Goal: Transaction & Acquisition: Book appointment/travel/reservation

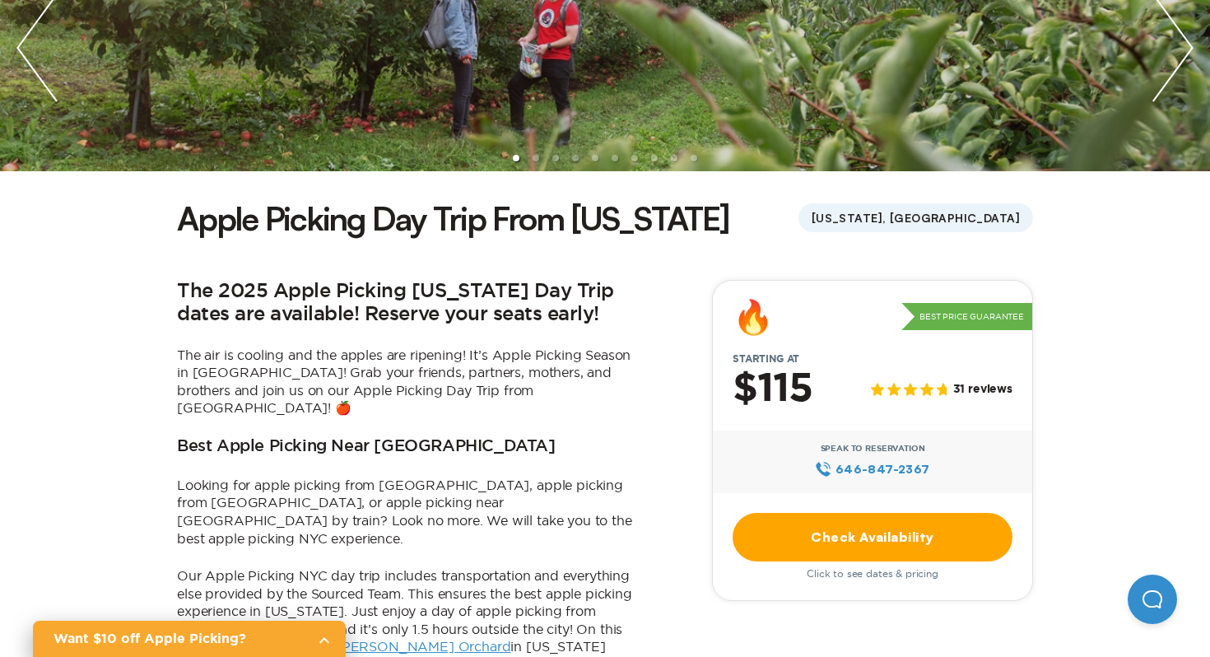
scroll to position [263, 0]
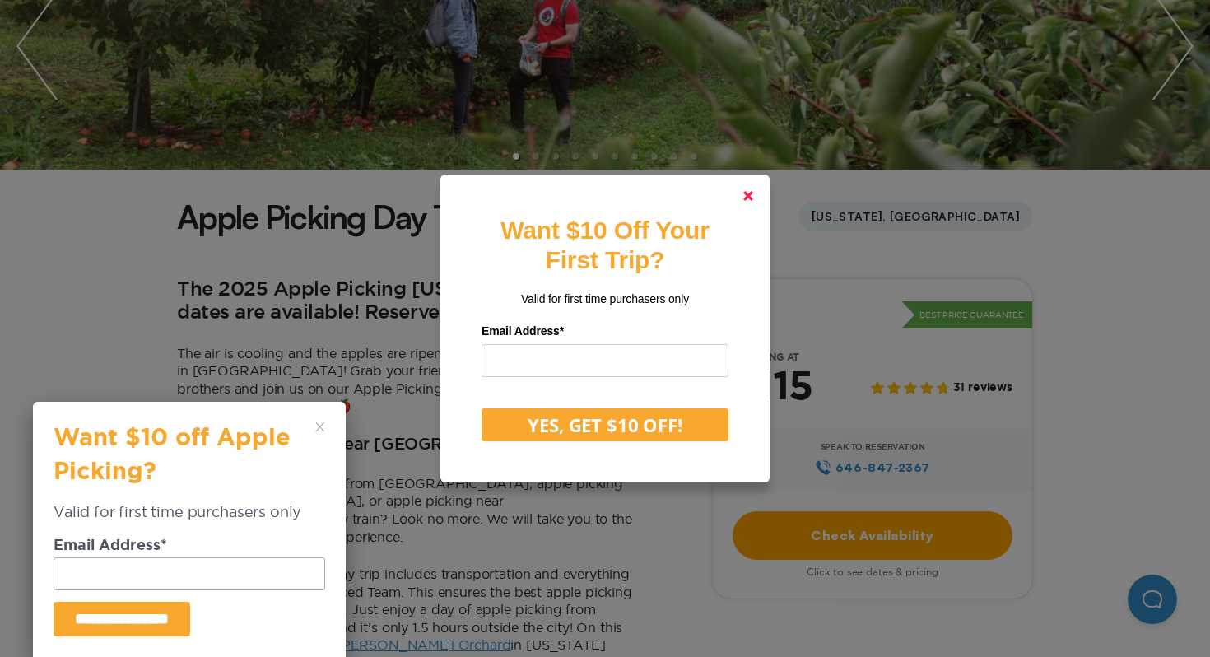
click at [741, 197] on link at bounding box center [747, 195] width 39 height 39
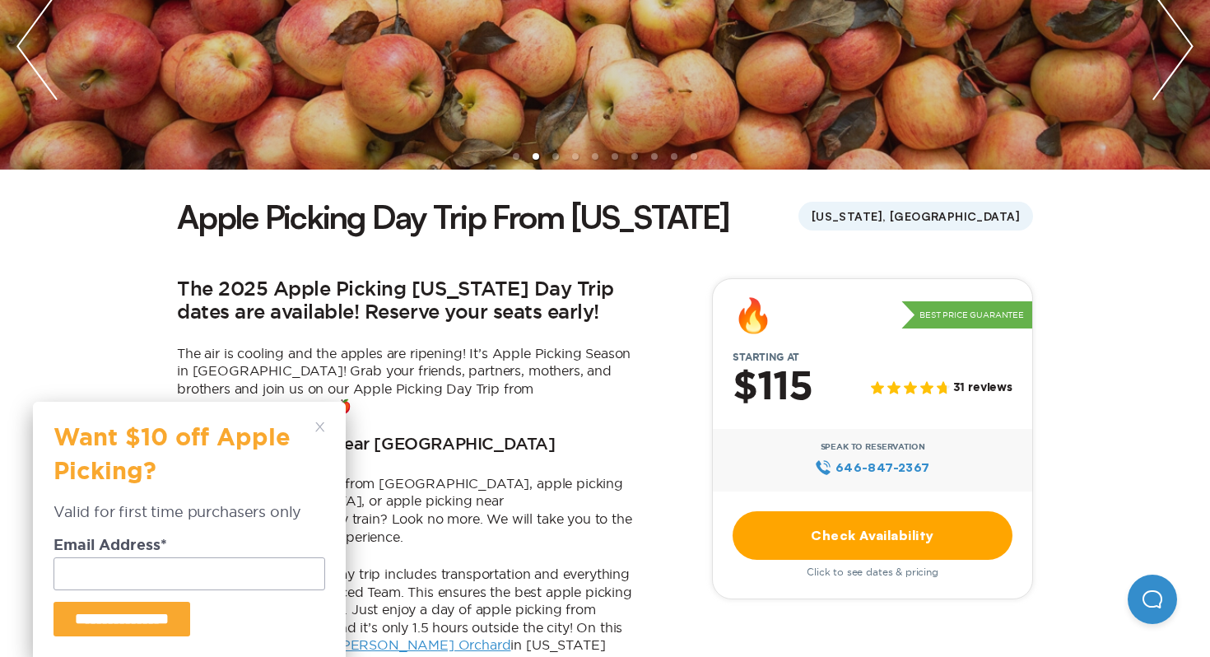
click at [323, 428] on icon at bounding box center [320, 427] width 10 height 10
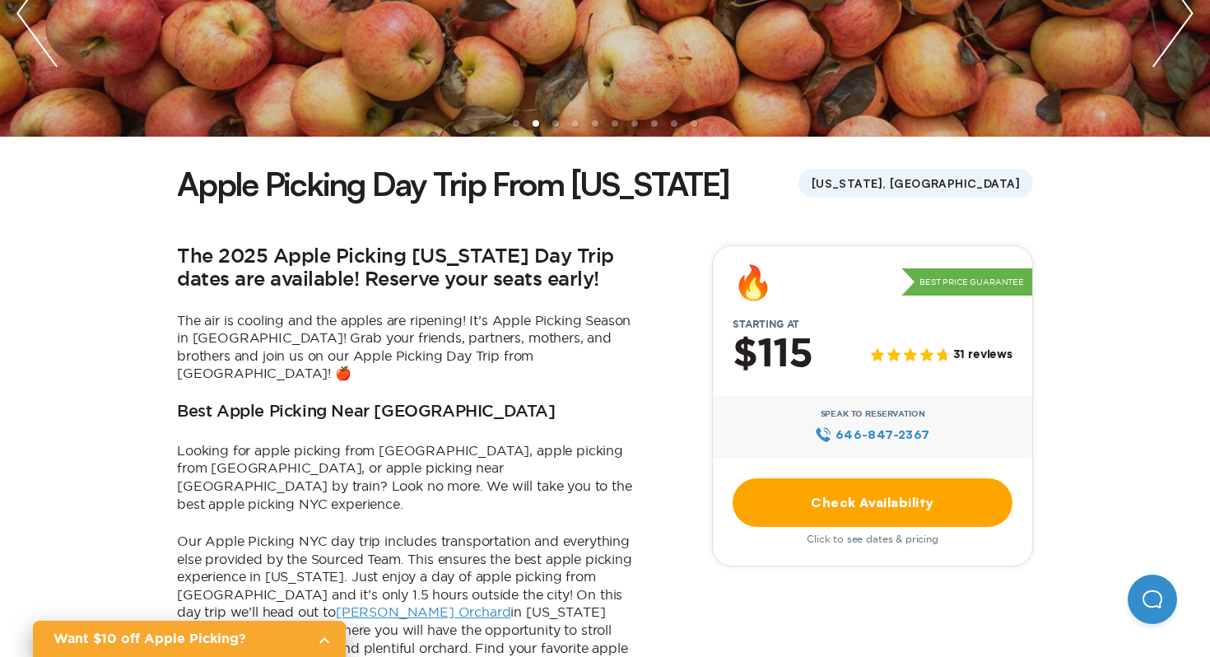
scroll to position [329, 0]
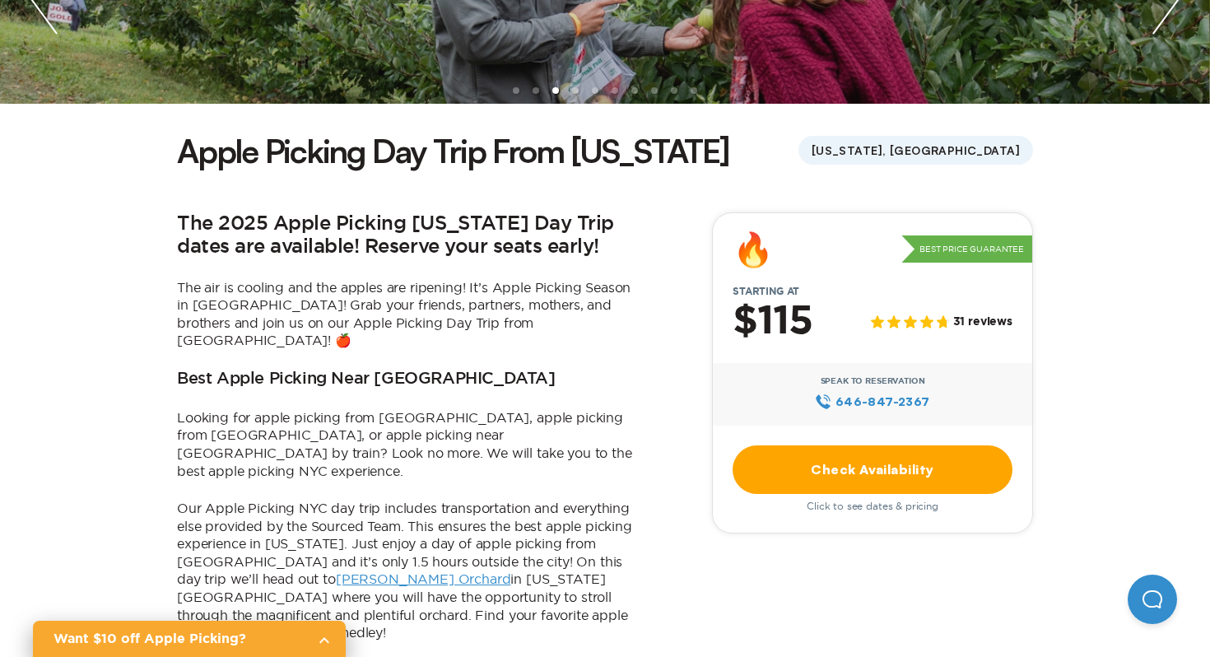
click at [400, 572] on p "Our Apple Picking NYC day trip includes transportation and everything else prov…" at bounding box center [407, 570] width 461 height 142
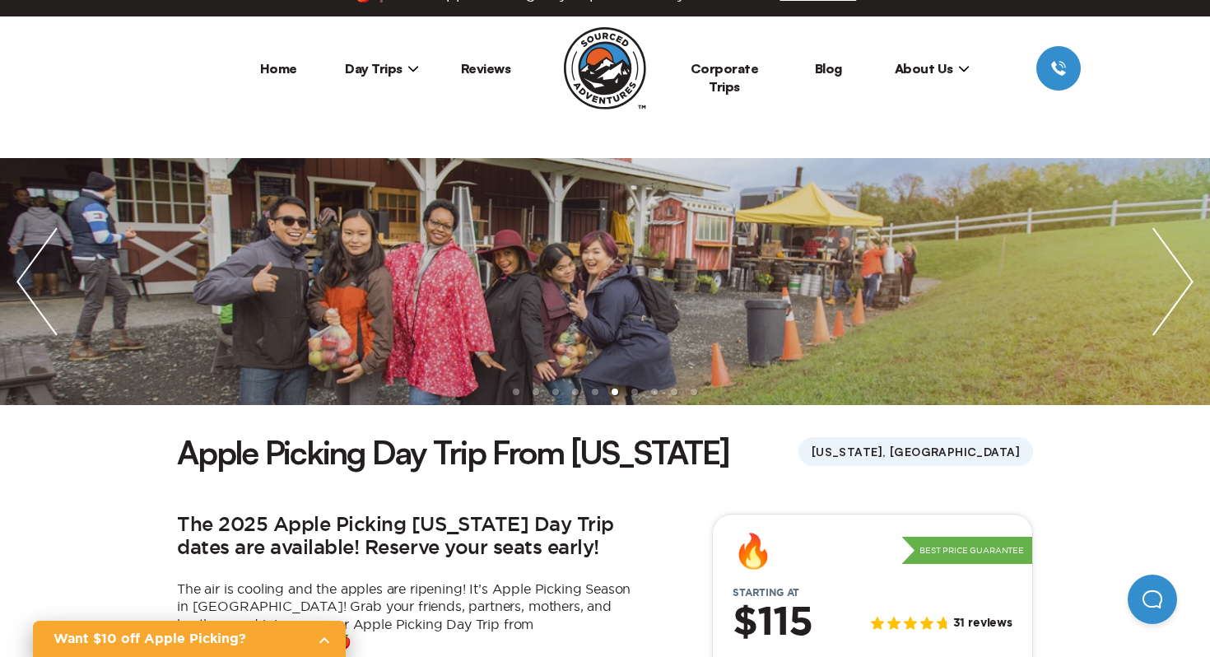
scroll to position [75, 0]
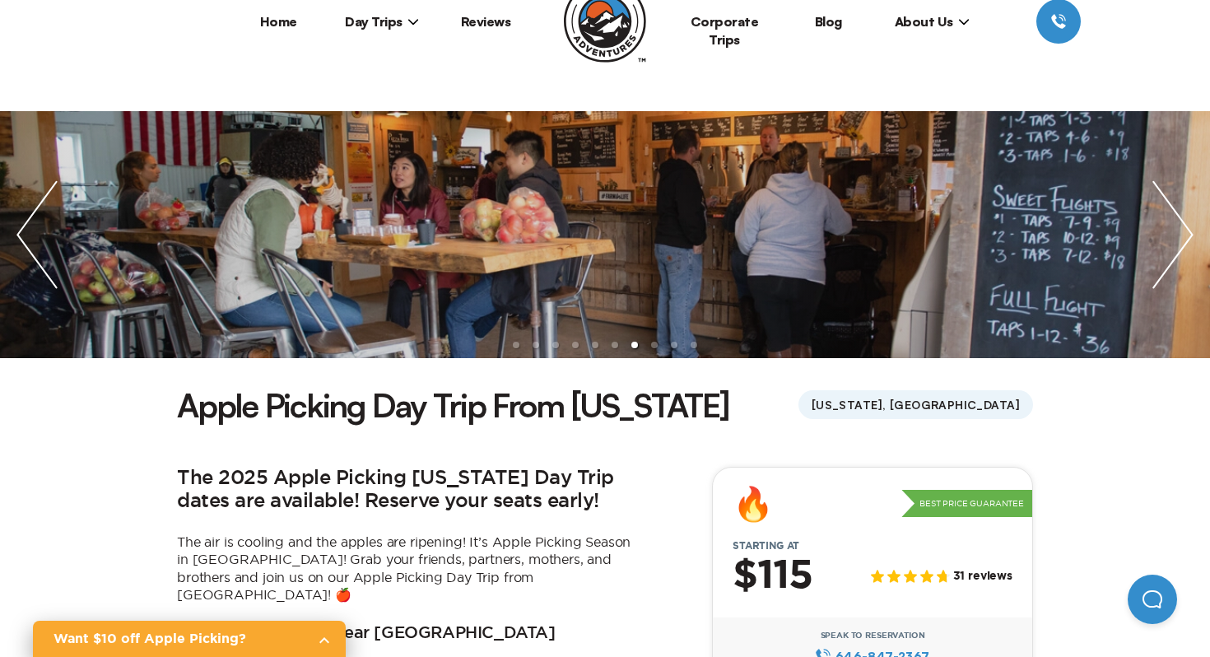
click at [1179, 212] on img "next slide / item" at bounding box center [1172, 234] width 74 height 247
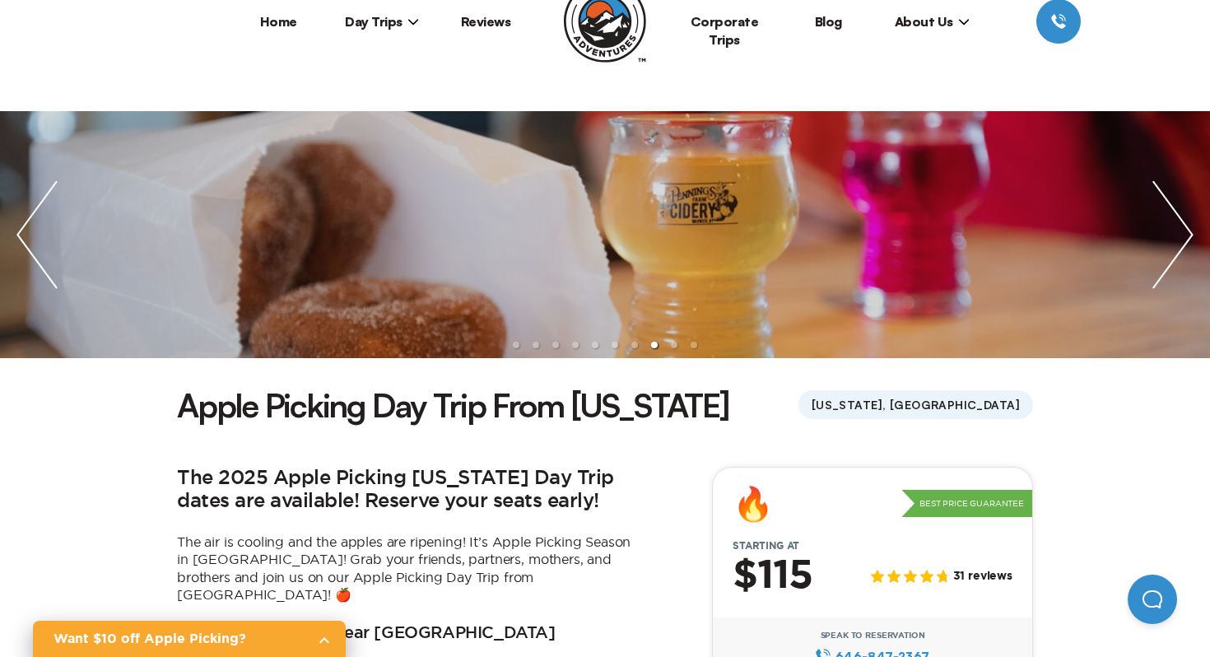
click at [1178, 213] on img "next slide / item" at bounding box center [1172, 234] width 74 height 247
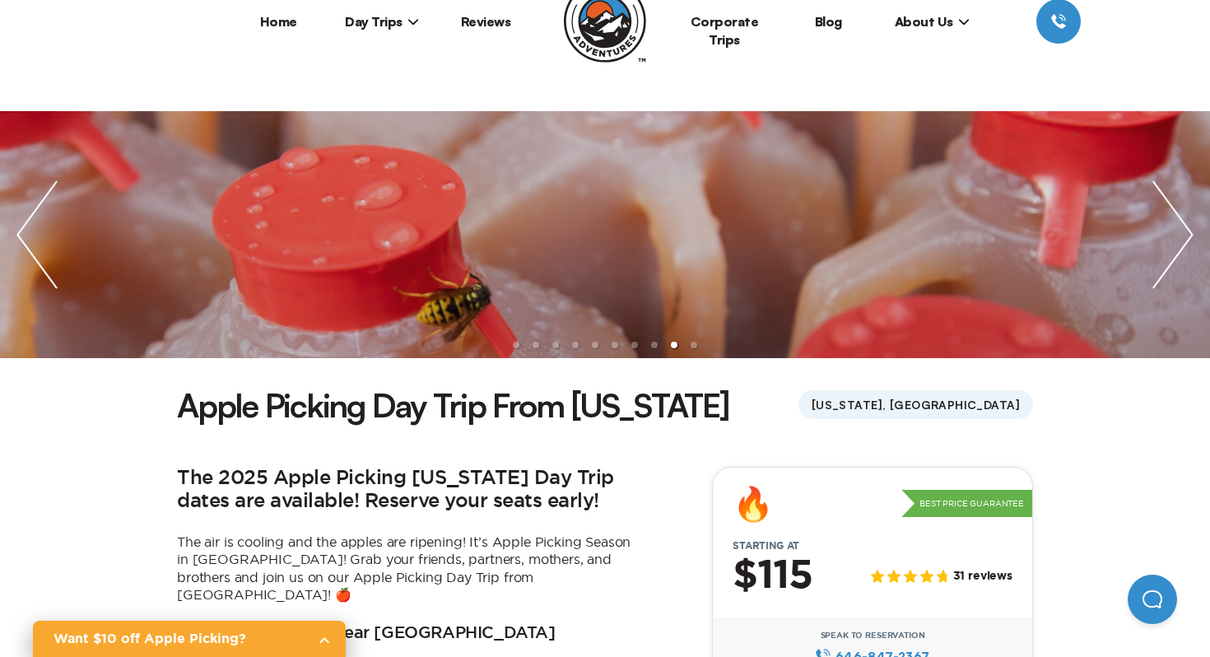
click at [1177, 214] on img "next slide / item" at bounding box center [1172, 234] width 74 height 247
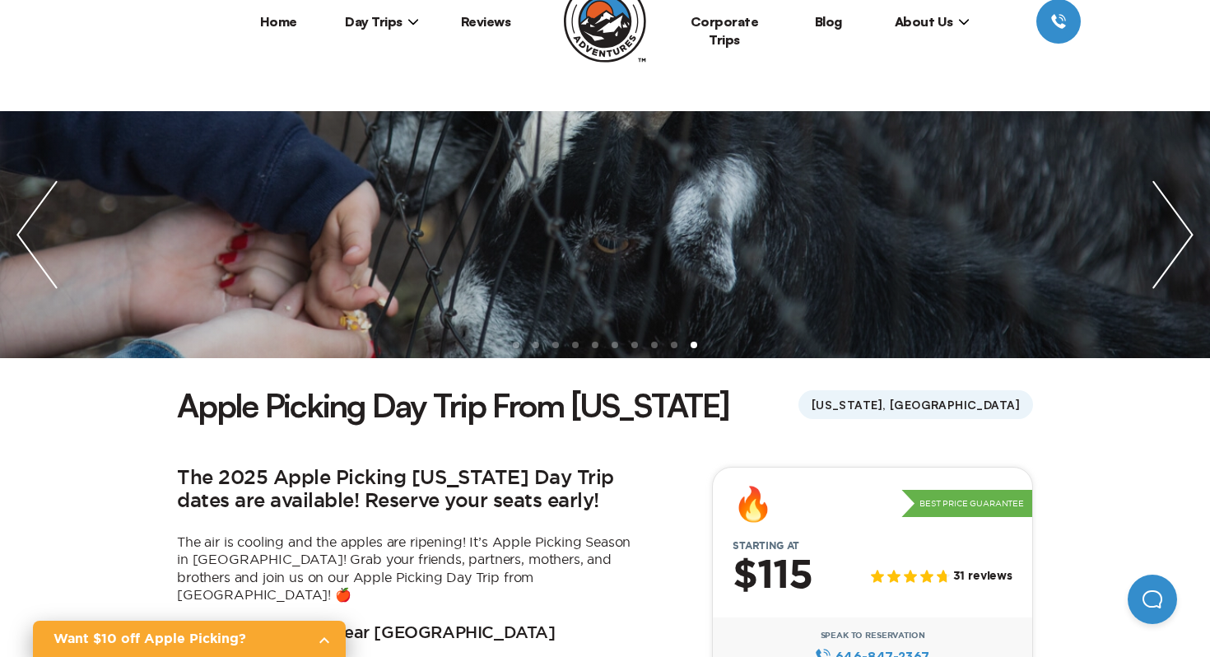
click at [1176, 215] on img "next slide / item" at bounding box center [1172, 234] width 74 height 247
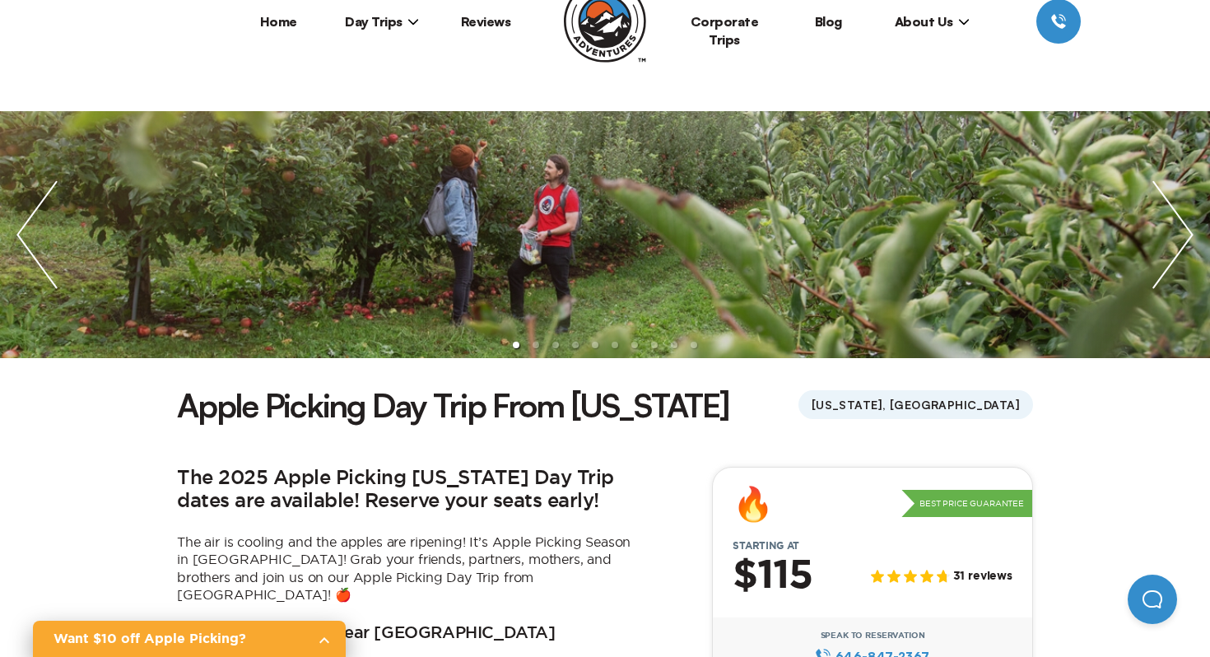
click at [1175, 215] on img "next slide / item" at bounding box center [1172, 234] width 74 height 247
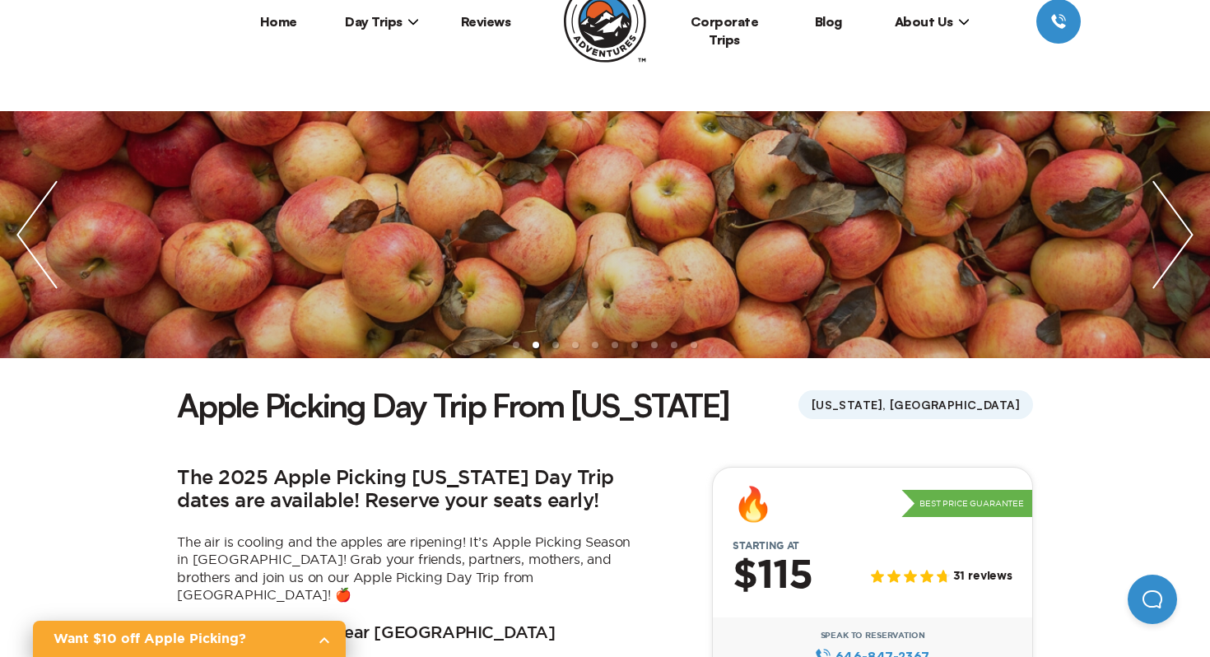
click at [1175, 215] on img "next slide / item" at bounding box center [1172, 234] width 74 height 247
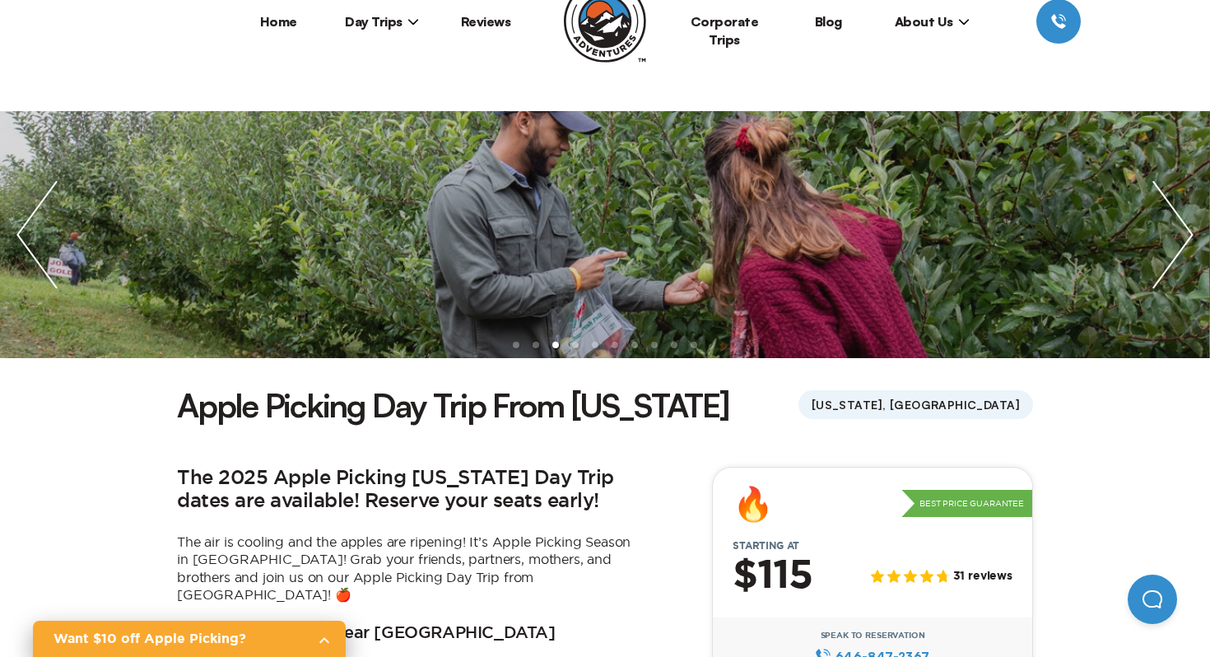
click at [1175, 215] on img "next slide / item" at bounding box center [1172, 234] width 74 height 247
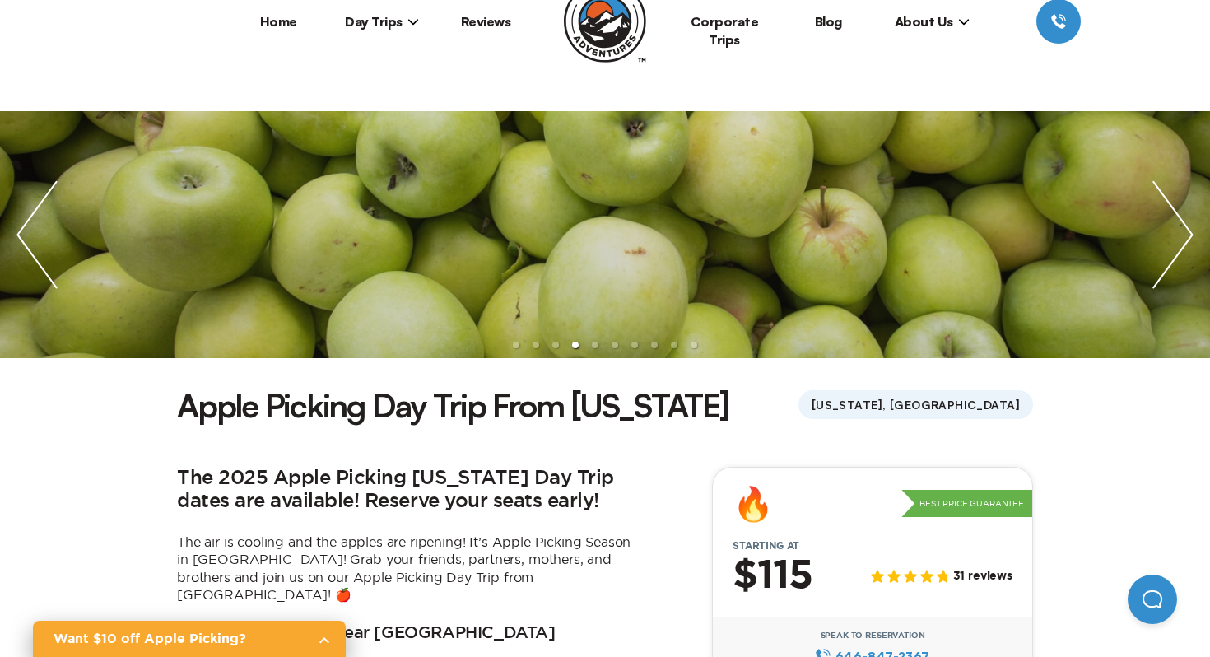
click at [1175, 215] on img "next slide / item" at bounding box center [1172, 234] width 74 height 247
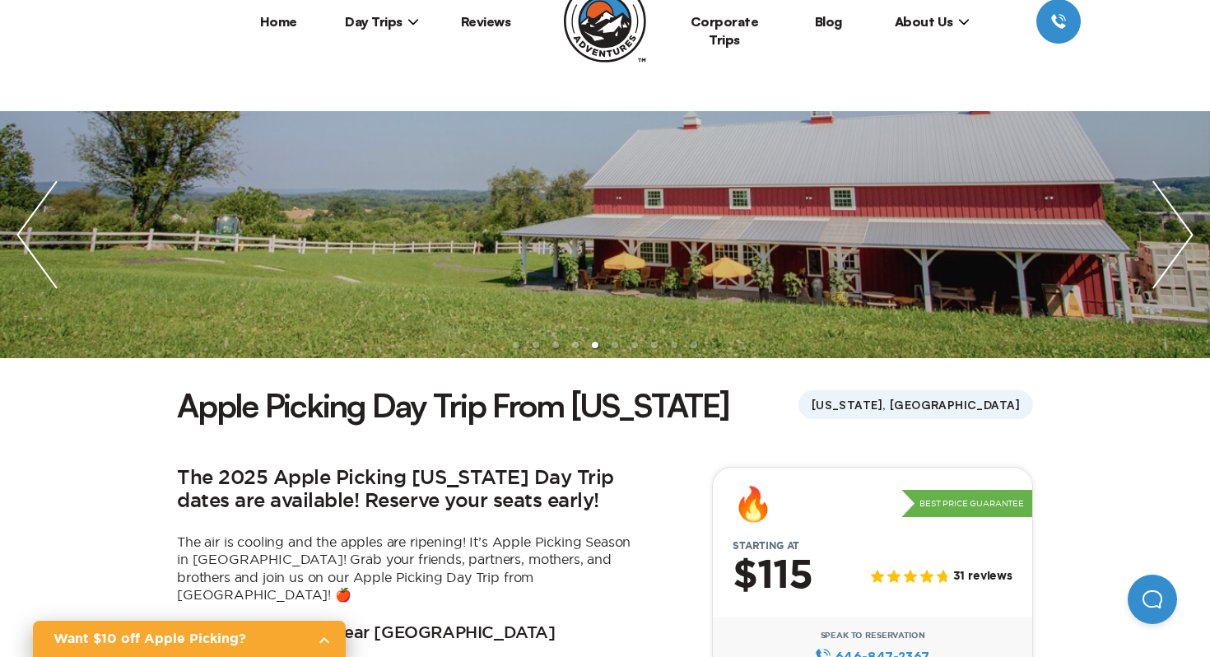
click at [1175, 215] on img "next slide / item" at bounding box center [1172, 234] width 74 height 247
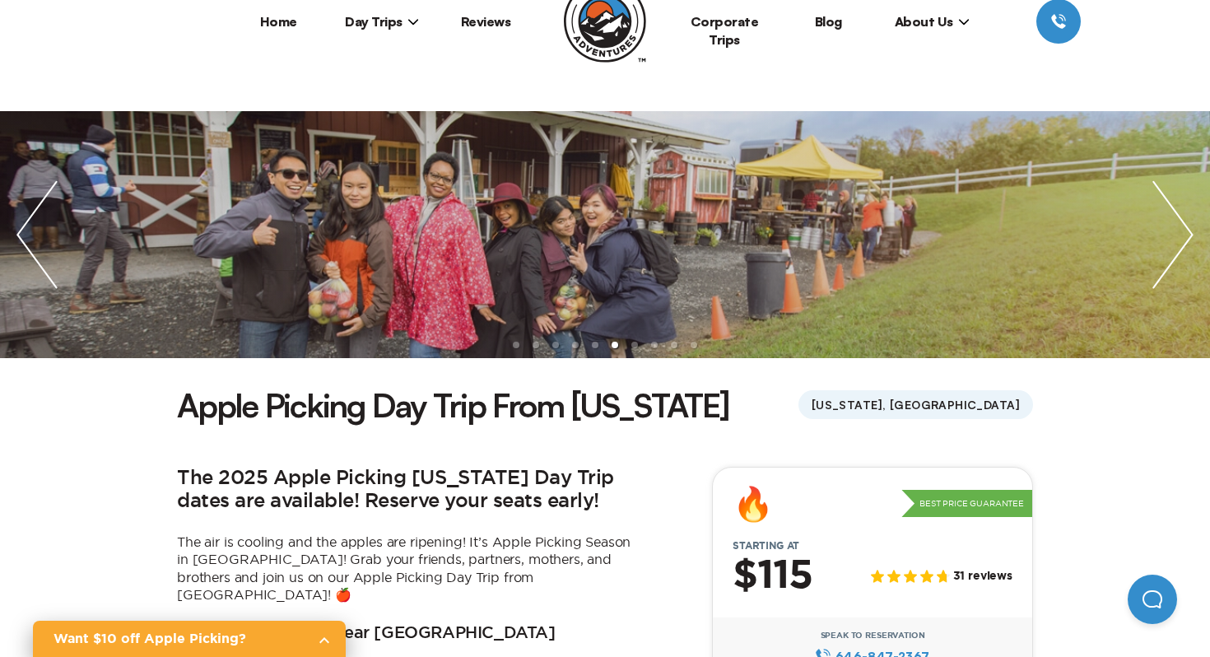
click at [1175, 215] on img "next slide / item" at bounding box center [1172, 234] width 74 height 247
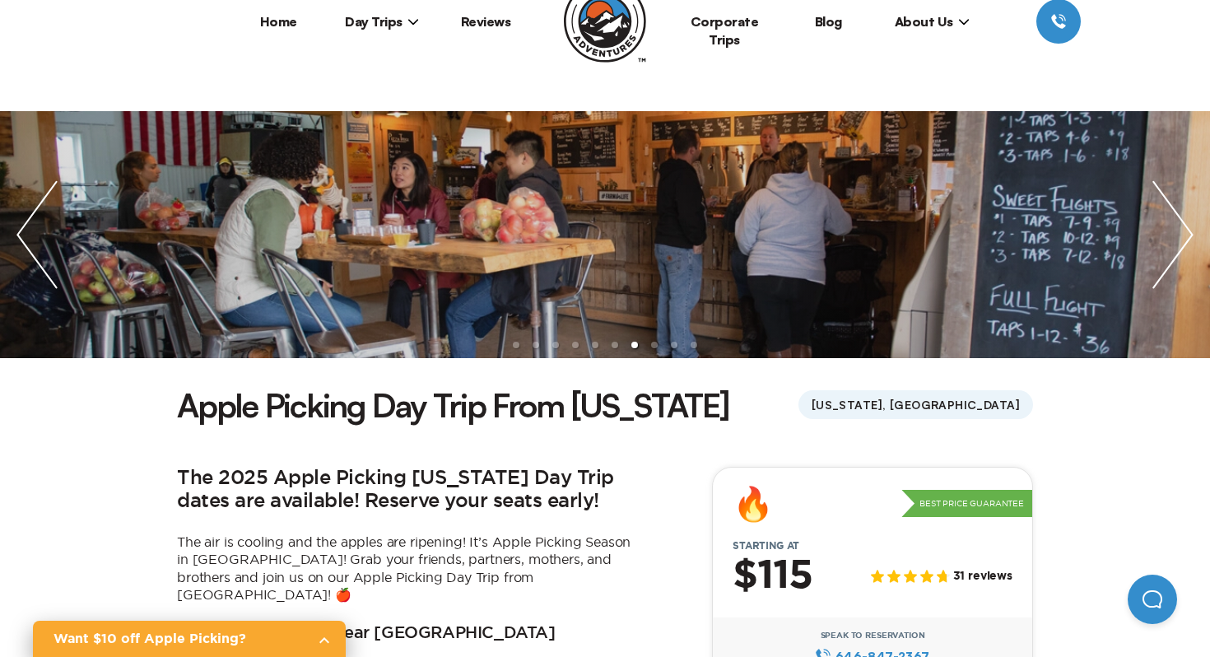
click at [1175, 215] on img "next slide / item" at bounding box center [1172, 234] width 74 height 247
